Goal: Task Accomplishment & Management: Use online tool/utility

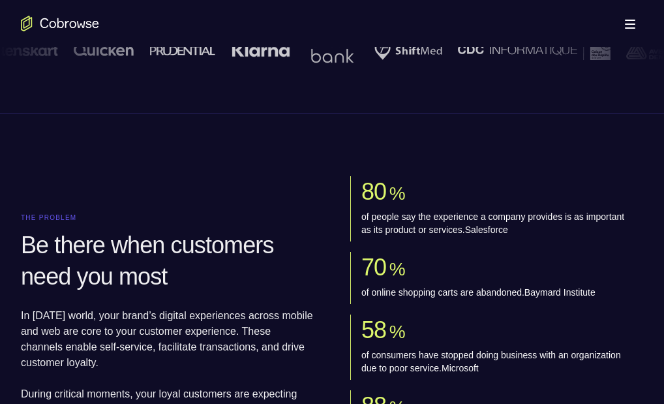
scroll to position [326, 0]
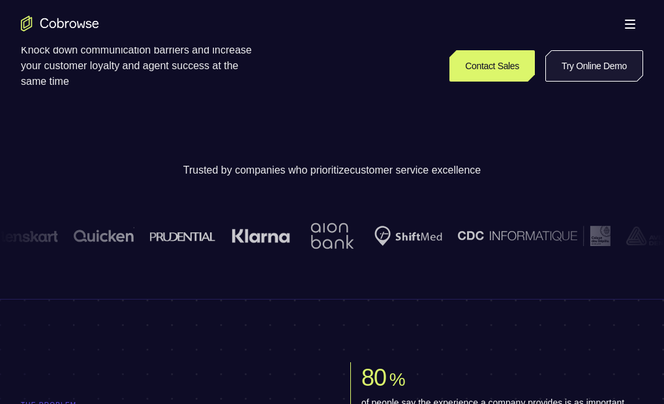
click at [546, 82] on link "Try Online Demo" at bounding box center [595, 65] width 98 height 31
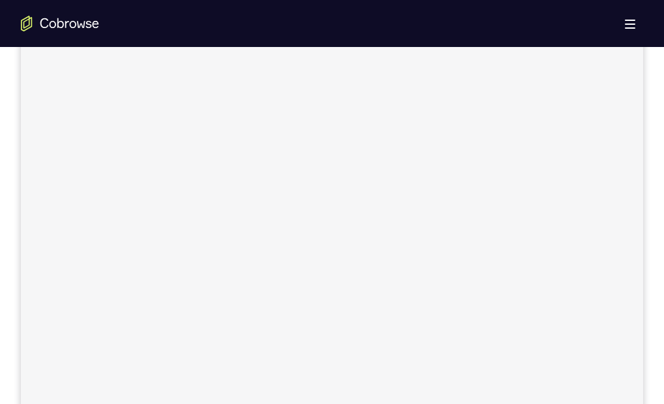
scroll to position [71, 0]
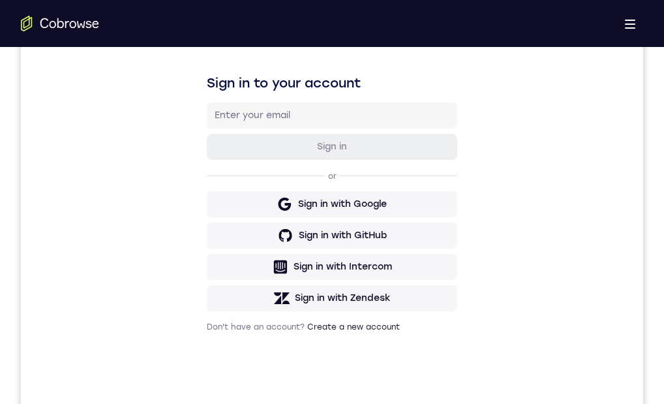
scroll to position [0, 0]
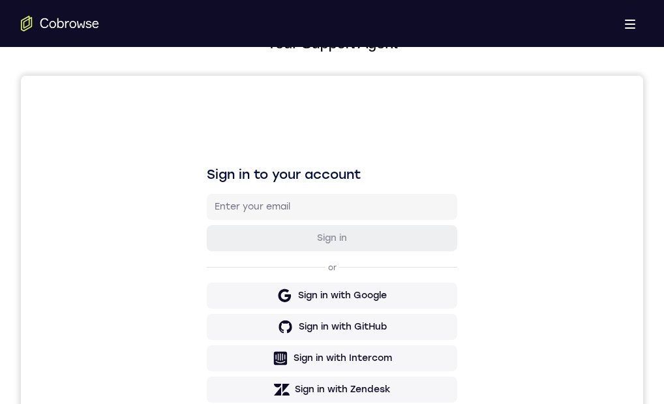
scroll to position [261, 0]
